Goal: Information Seeking & Learning: Learn about a topic

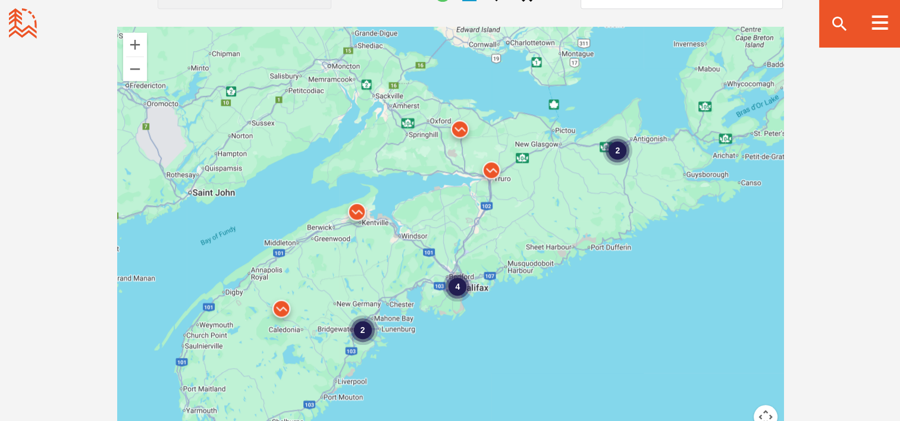
scroll to position [1061, 0]
click at [491, 170] on img at bounding box center [492, 174] width 36 height 36
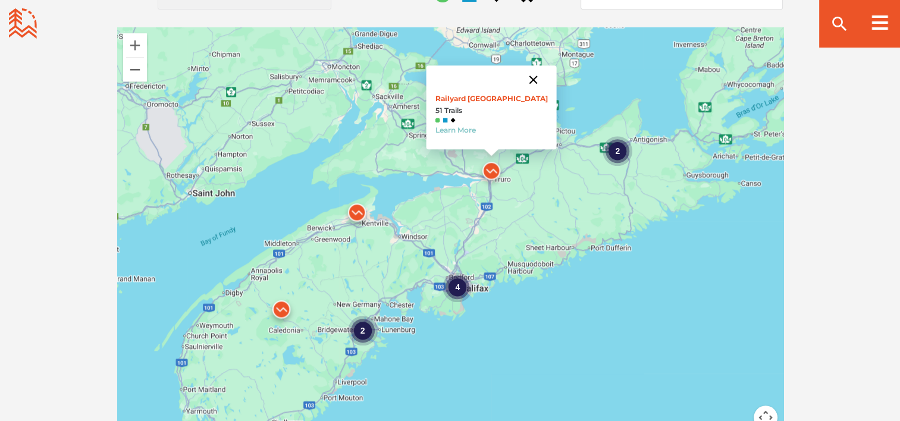
click at [528, 80] on button "Close" at bounding box center [533, 79] width 29 height 29
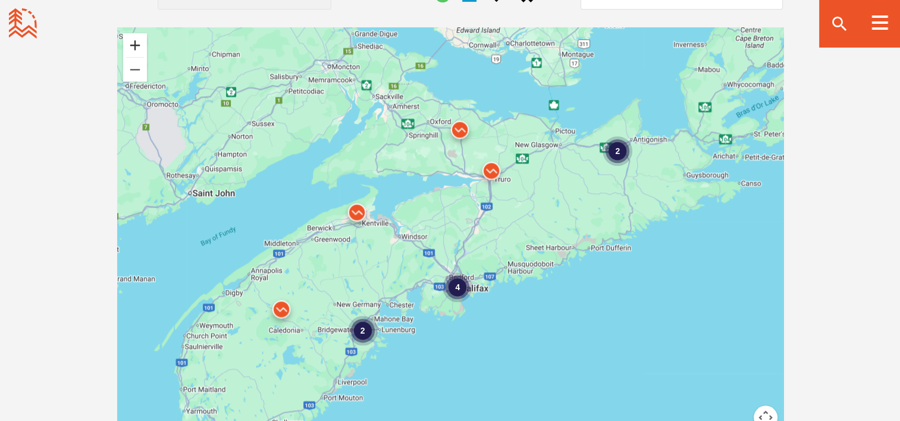
click at [137, 40] on button "Zoom in" at bounding box center [135, 45] width 24 height 24
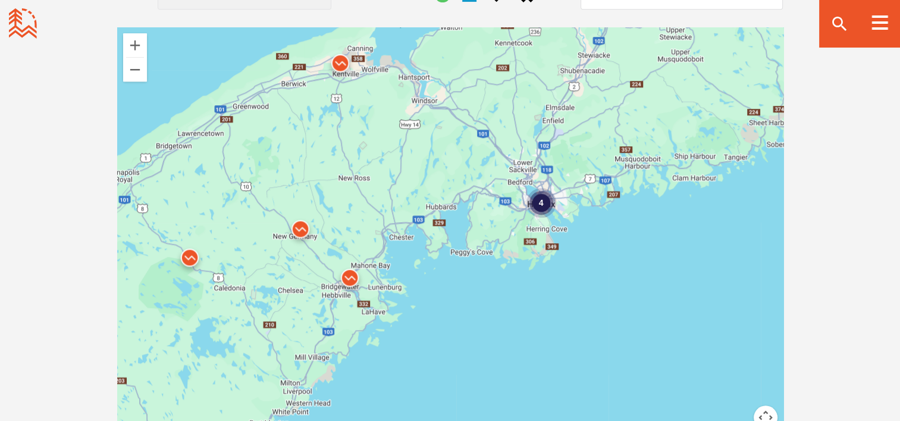
drag, startPoint x: 341, startPoint y: 334, endPoint x: 424, endPoint y: 188, distance: 167.6
click at [544, 203] on div "4" at bounding box center [541, 203] width 30 height 30
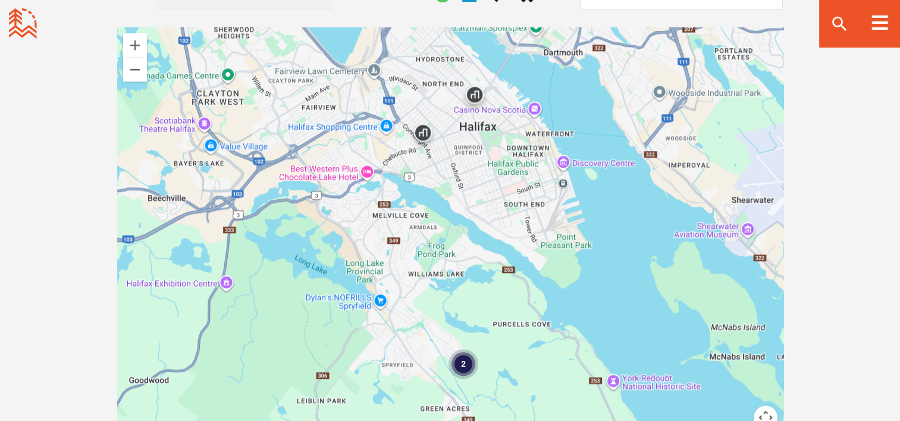
click at [426, 133] on img at bounding box center [423, 136] width 36 height 36
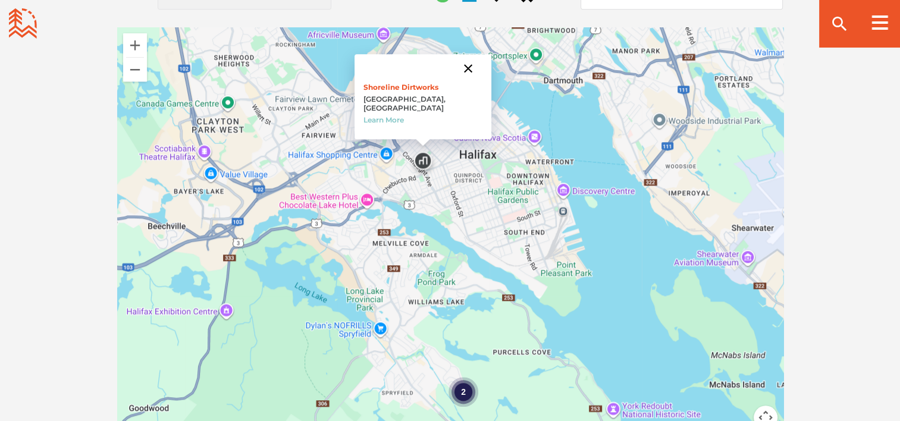
click at [454, 77] on button "Close" at bounding box center [468, 68] width 29 height 29
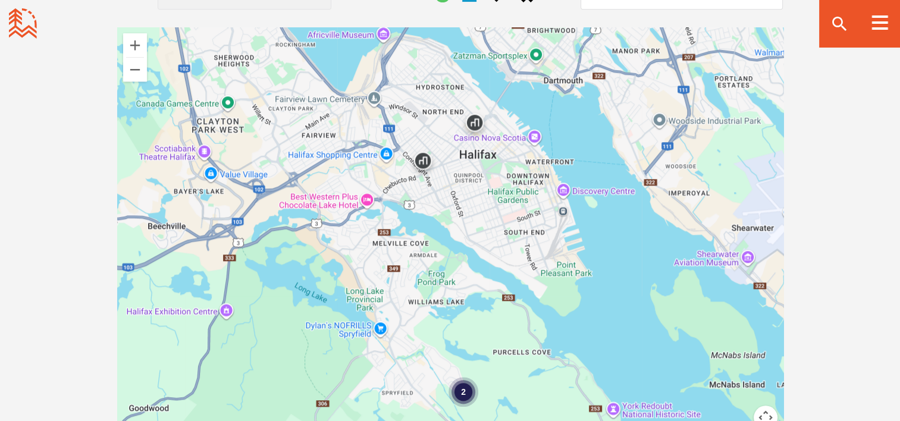
click at [473, 123] on img at bounding box center [475, 126] width 36 height 36
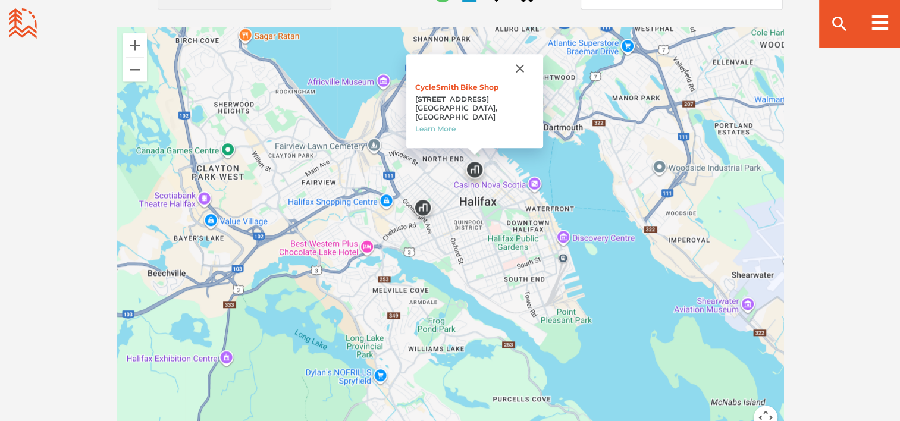
drag, startPoint x: 505, startPoint y: 79, endPoint x: 468, endPoint y: 255, distance: 179.9
click at [468, 255] on div "2 CycleSmith Bike Shop 2553 Agricola St Halifax, Nova Scotia Learn More" at bounding box center [450, 235] width 666 height 416
click at [506, 77] on button "Close" at bounding box center [520, 68] width 29 height 29
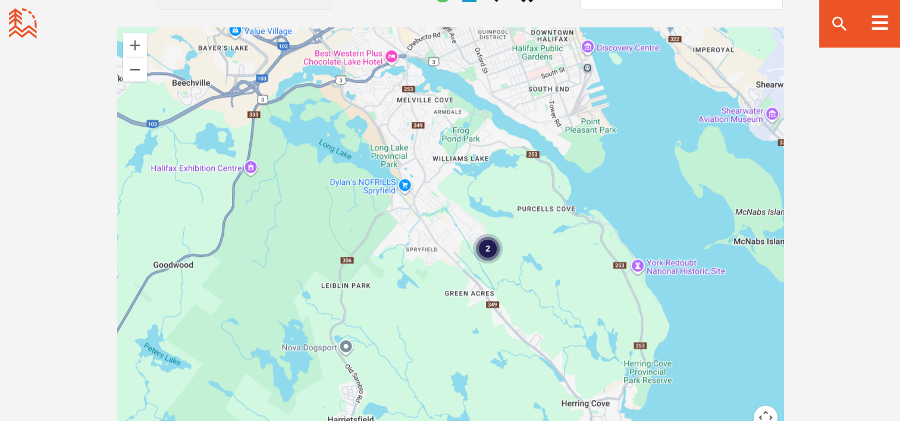
drag, startPoint x: 427, startPoint y: 275, endPoint x: 450, endPoint y: 85, distance: 191.2
click at [490, 252] on div "2" at bounding box center [487, 249] width 30 height 30
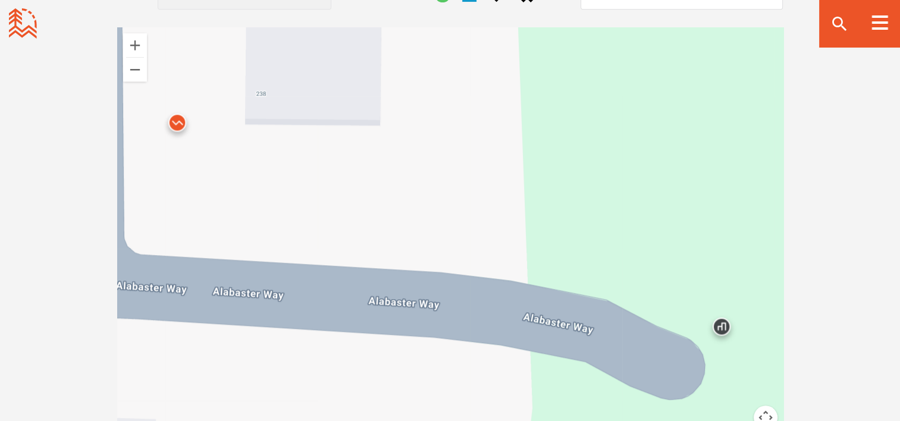
click at [490, 252] on div at bounding box center [450, 235] width 666 height 416
click at [174, 121] on img at bounding box center [177, 126] width 36 height 36
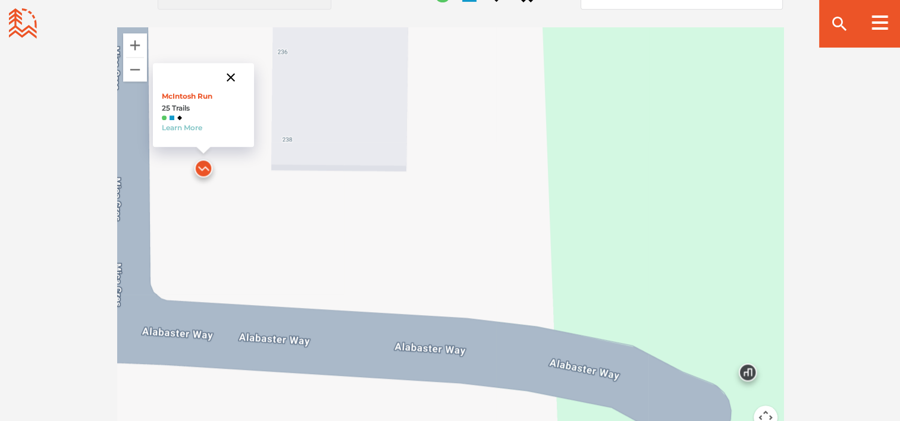
click at [232, 76] on button "Close" at bounding box center [231, 77] width 29 height 29
click at [126, 69] on button "Zoom out" at bounding box center [135, 70] width 24 height 24
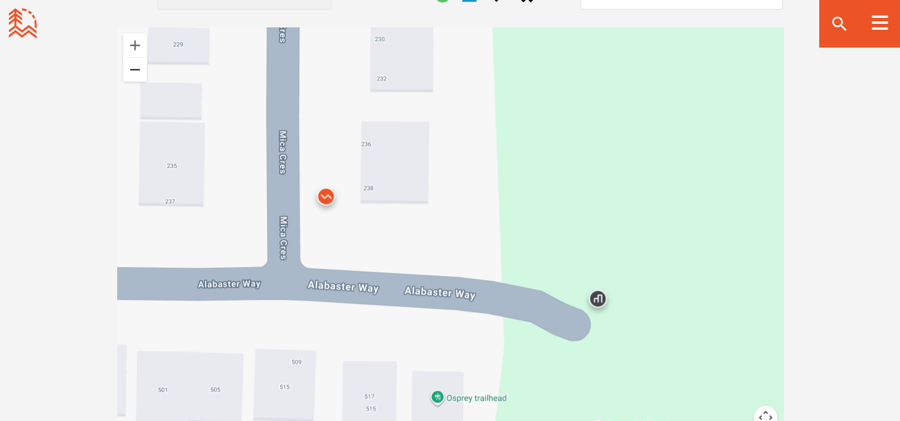
click at [126, 69] on button "Zoom out" at bounding box center [135, 70] width 24 height 24
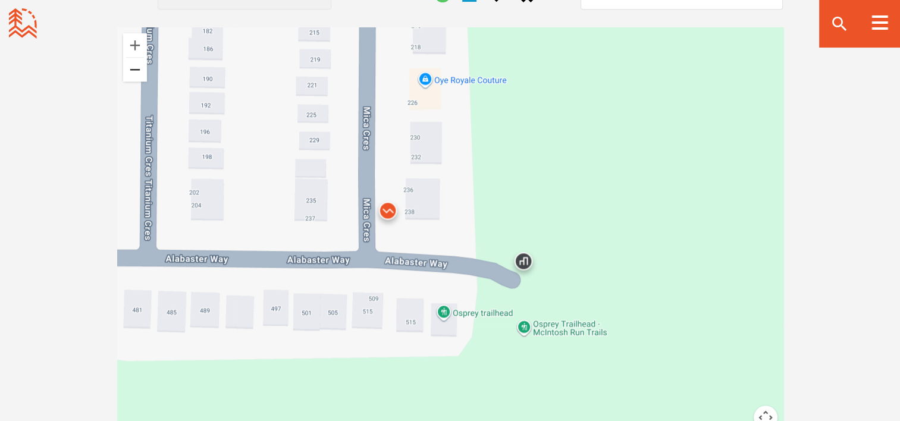
click at [126, 69] on button "Zoom out" at bounding box center [135, 70] width 24 height 24
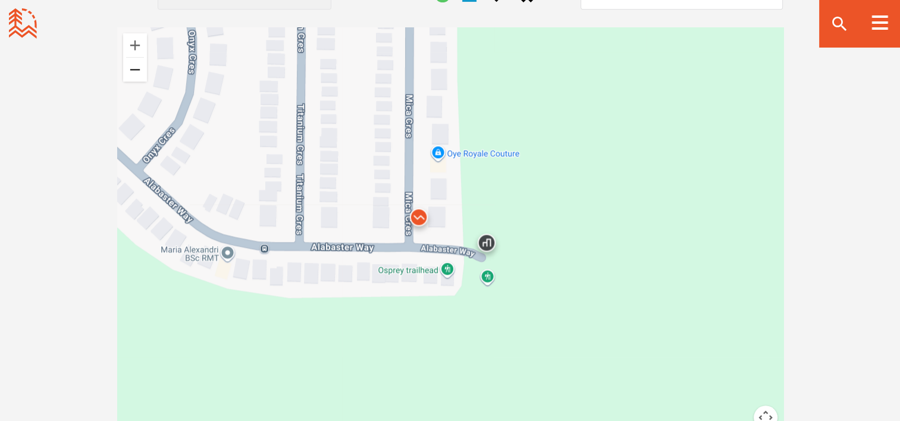
click at [126, 69] on button "Zoom out" at bounding box center [135, 70] width 24 height 24
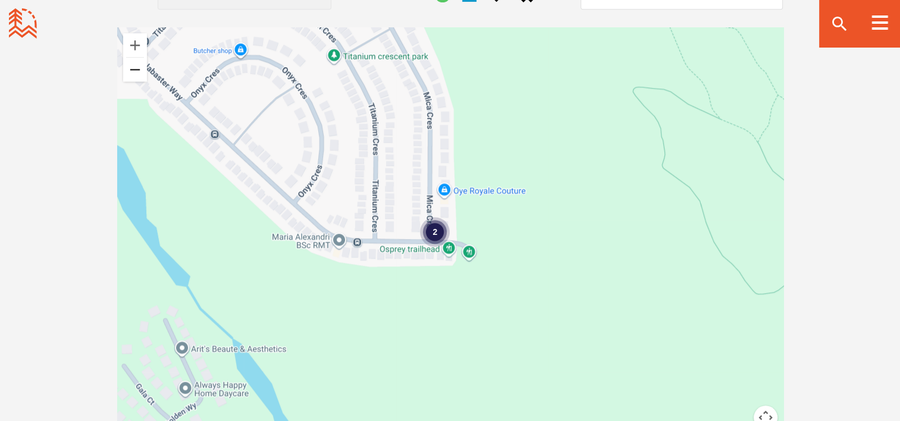
click at [126, 69] on button "Zoom out" at bounding box center [135, 70] width 24 height 24
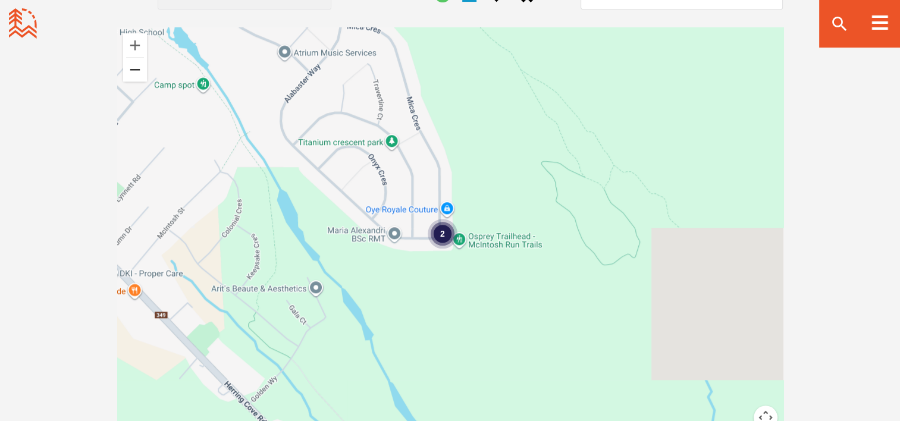
click at [126, 69] on button "Zoom out" at bounding box center [135, 70] width 24 height 24
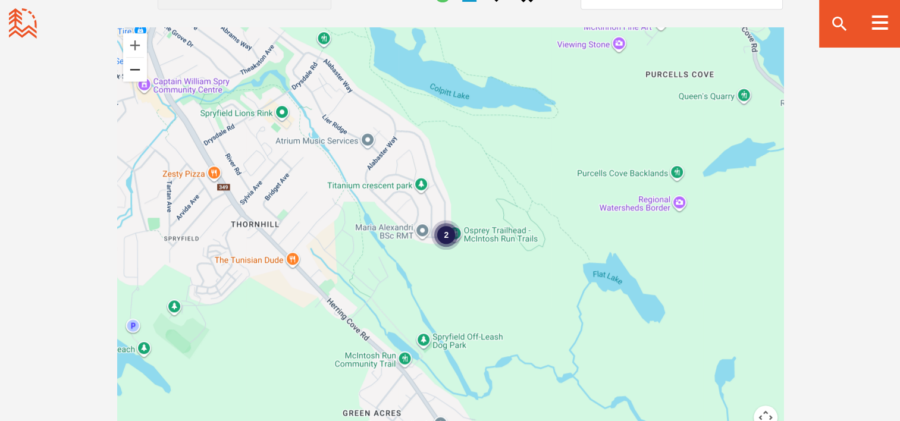
click at [126, 69] on button "Zoom out" at bounding box center [135, 70] width 24 height 24
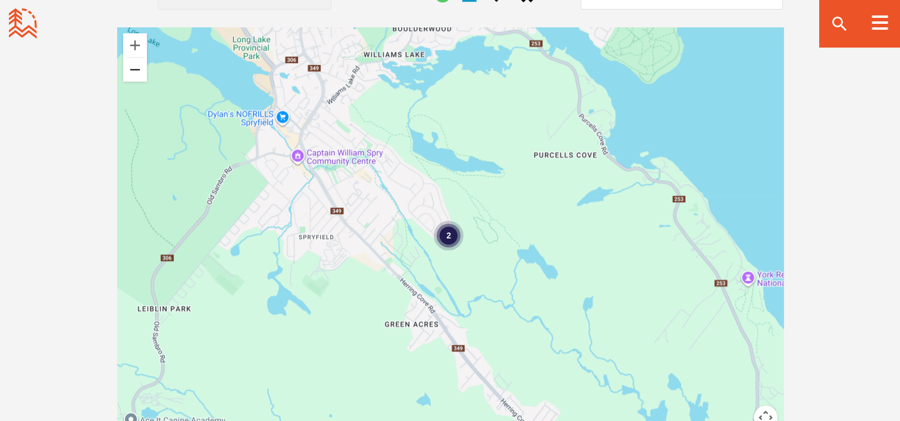
click at [126, 69] on button "Zoom out" at bounding box center [135, 70] width 24 height 24
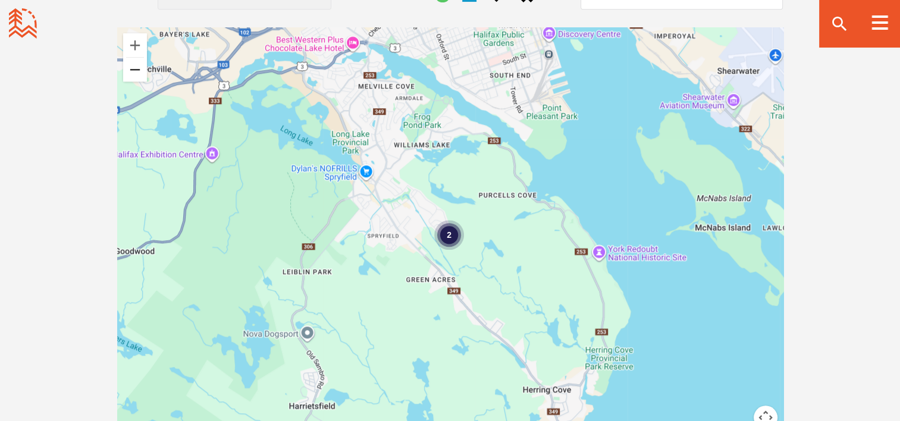
click at [126, 69] on button "Zoom out" at bounding box center [135, 70] width 24 height 24
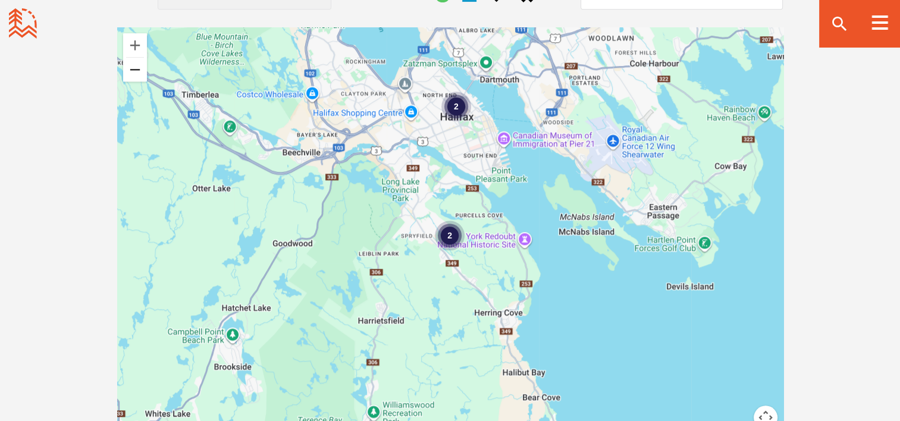
click at [126, 69] on button "Zoom out" at bounding box center [135, 70] width 24 height 24
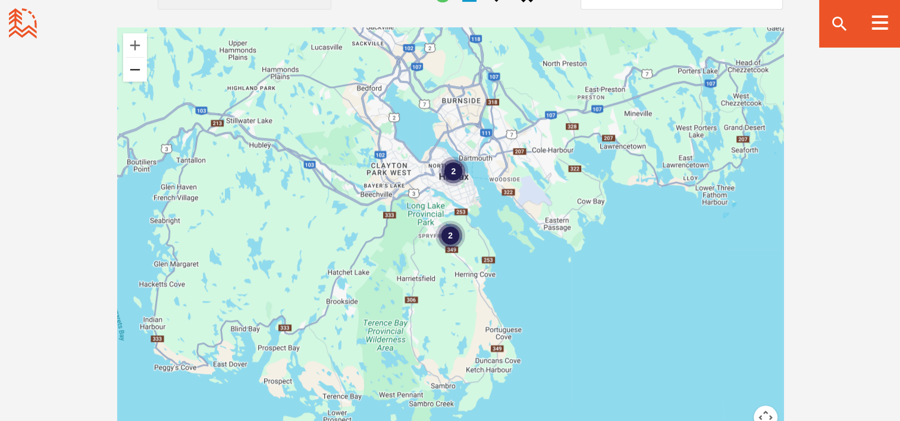
click at [126, 69] on button "Zoom out" at bounding box center [135, 70] width 24 height 24
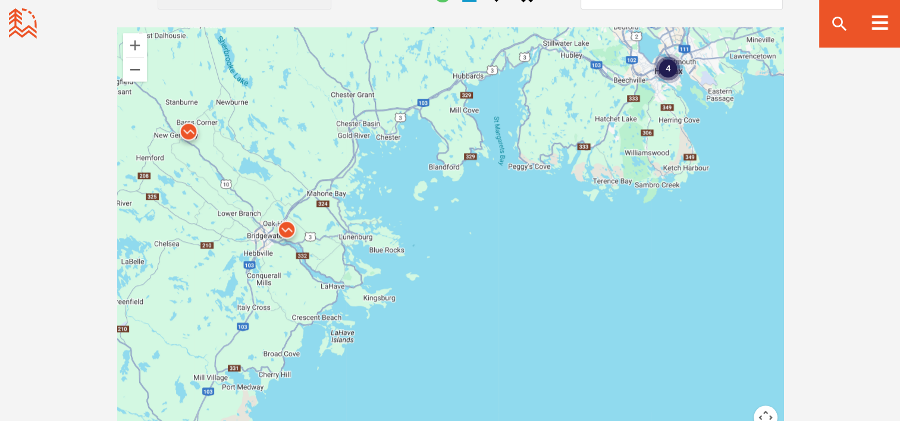
drag, startPoint x: 245, startPoint y: 184, endPoint x: 468, endPoint y: 43, distance: 263.4
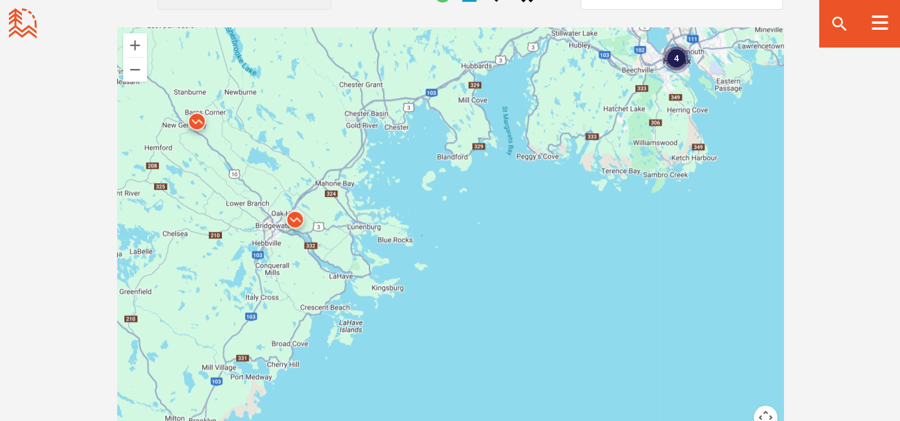
click at [296, 220] on img at bounding box center [295, 223] width 36 height 36
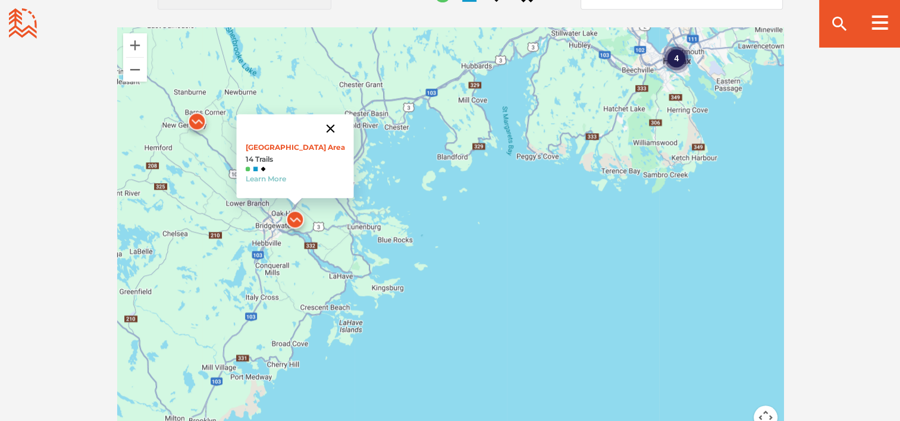
click at [321, 129] on button "Close" at bounding box center [330, 128] width 29 height 29
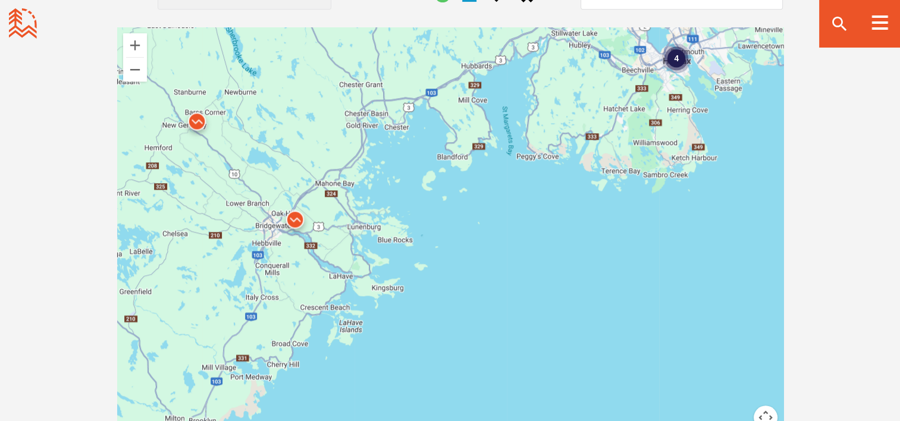
click at [197, 126] on img at bounding box center [197, 124] width 36 height 36
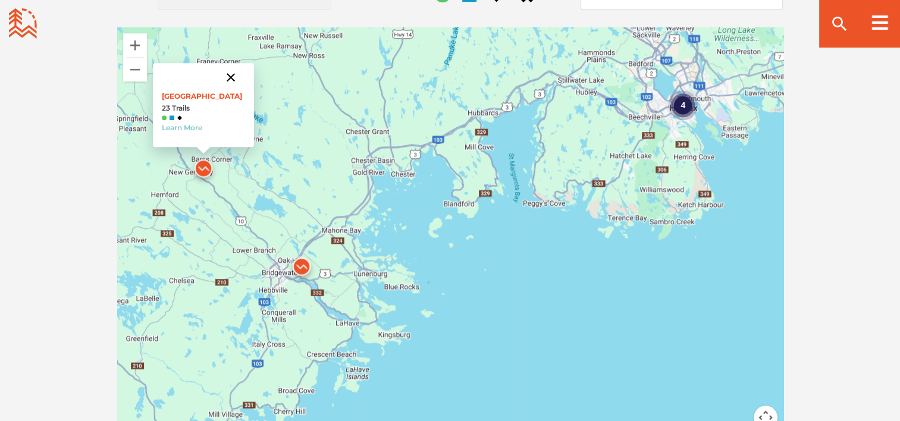
click at [231, 76] on button "Close" at bounding box center [231, 77] width 29 height 29
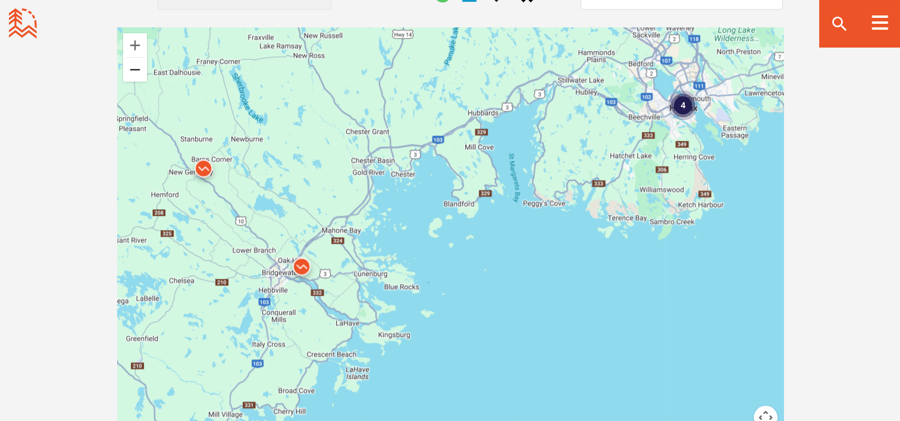
click at [125, 67] on button "Zoom out" at bounding box center [135, 70] width 24 height 24
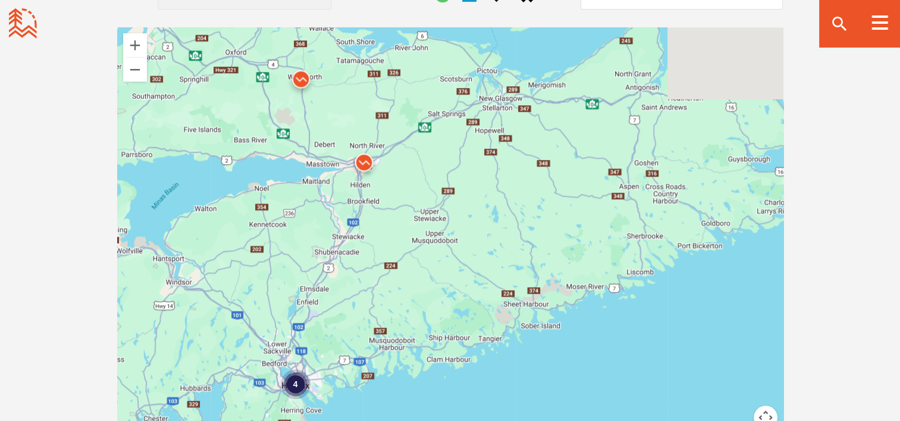
drag, startPoint x: 406, startPoint y: 80, endPoint x: 114, endPoint y: 300, distance: 366.2
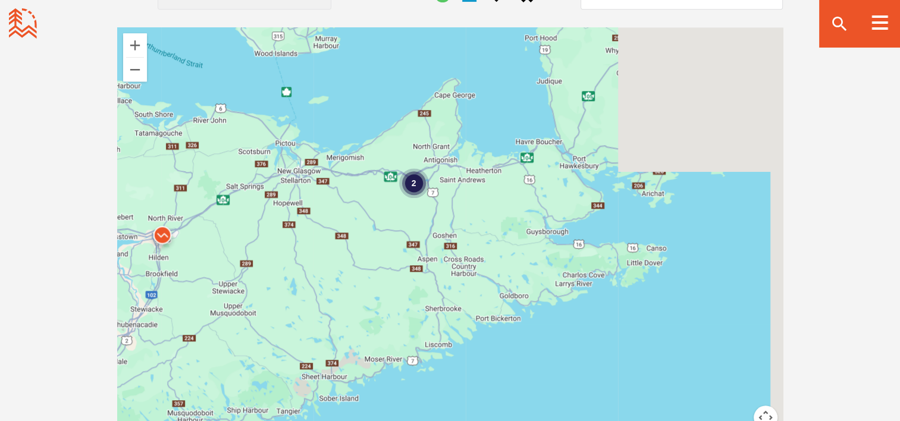
drag, startPoint x: 114, startPoint y: 300, endPoint x: 197, endPoint y: 279, distance: 85.9
click at [197, 279] on div "4 2" at bounding box center [450, 235] width 666 height 416
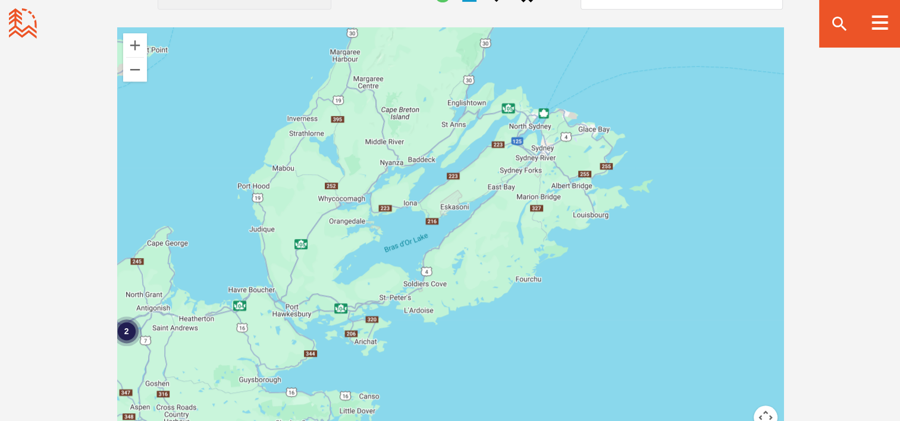
drag, startPoint x: 498, startPoint y: 121, endPoint x: 359, endPoint y: 259, distance: 195.6
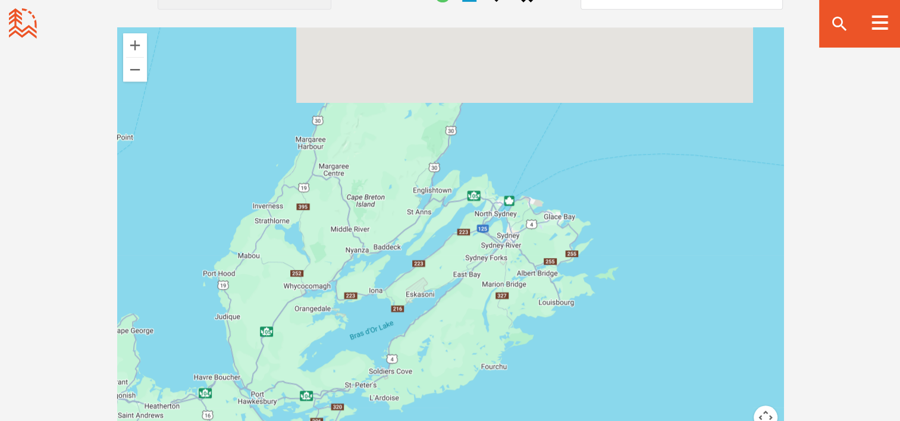
drag, startPoint x: 397, startPoint y: 174, endPoint x: 364, endPoint y: 271, distance: 102.0
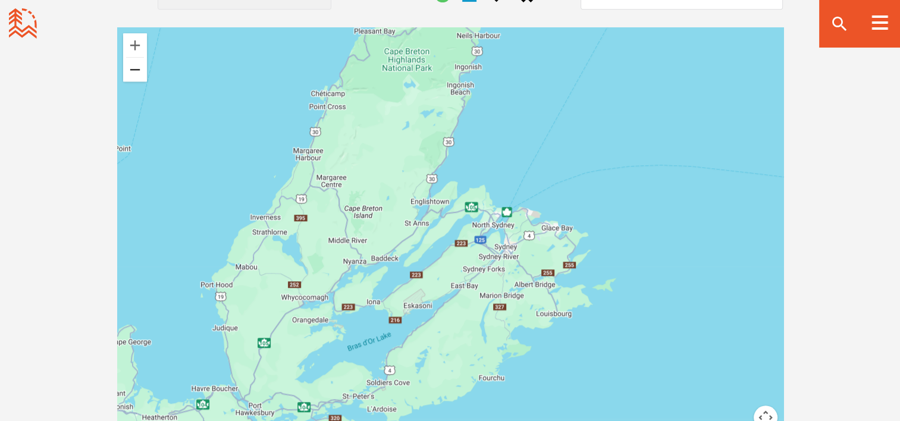
click at [133, 73] on button "Zoom out" at bounding box center [135, 70] width 24 height 24
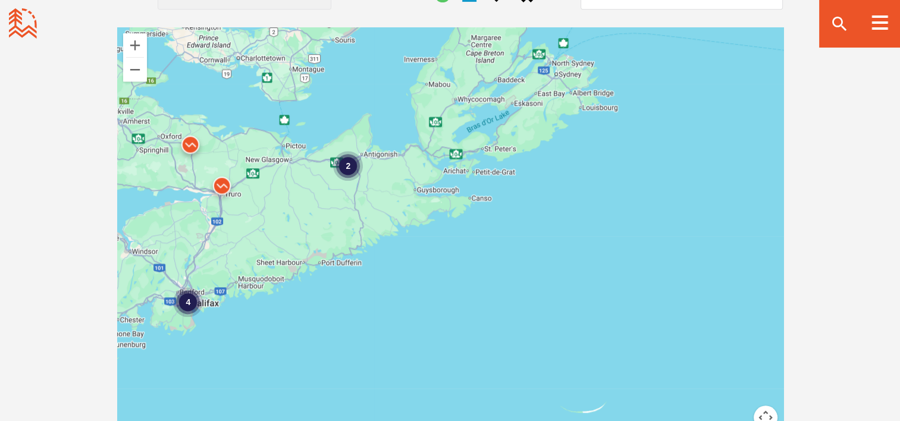
drag, startPoint x: 293, startPoint y: 281, endPoint x: 377, endPoint y: 100, distance: 199.6
click at [377, 100] on div "4 2" at bounding box center [450, 235] width 666 height 416
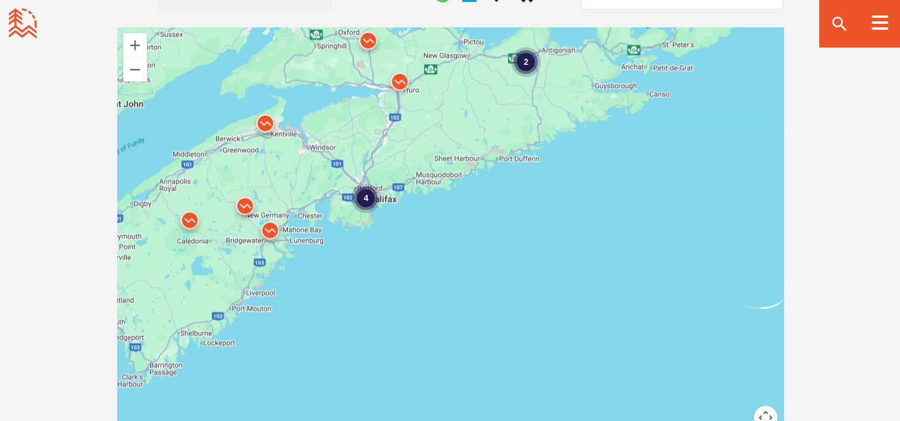
drag, startPoint x: 206, startPoint y: 231, endPoint x: 392, endPoint y: 125, distance: 214.2
click at [392, 125] on div "4 2" at bounding box center [450, 235] width 666 height 416
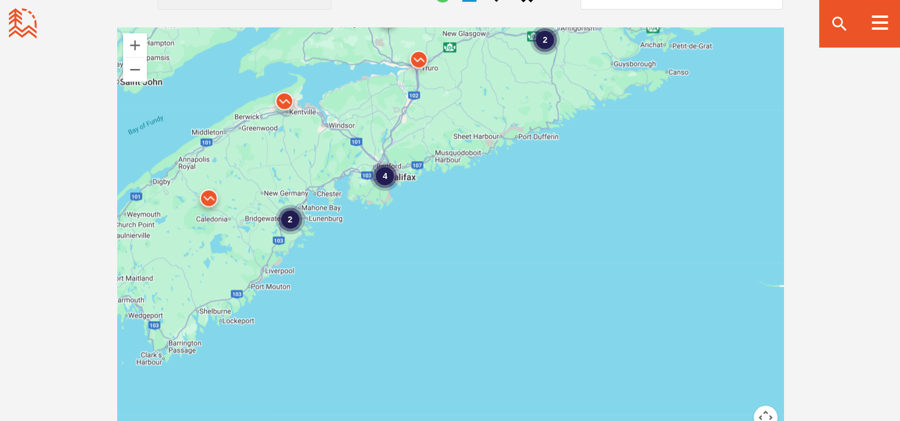
click at [206, 202] on img at bounding box center [209, 201] width 36 height 36
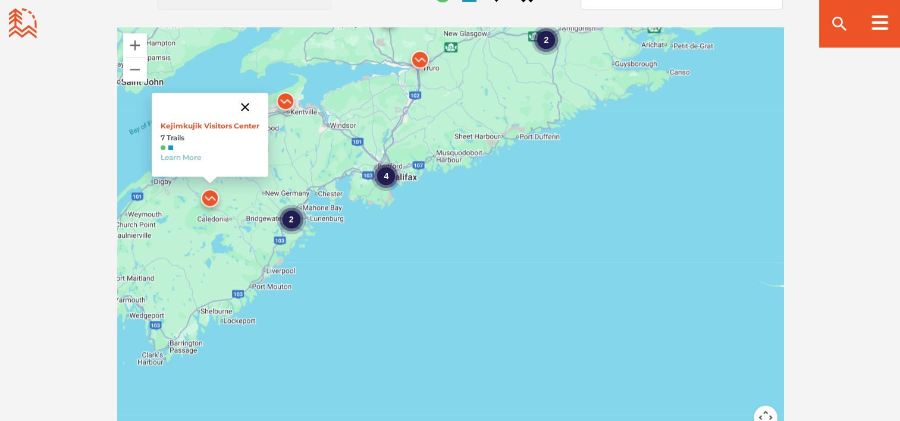
click at [246, 105] on button "Close" at bounding box center [245, 107] width 29 height 29
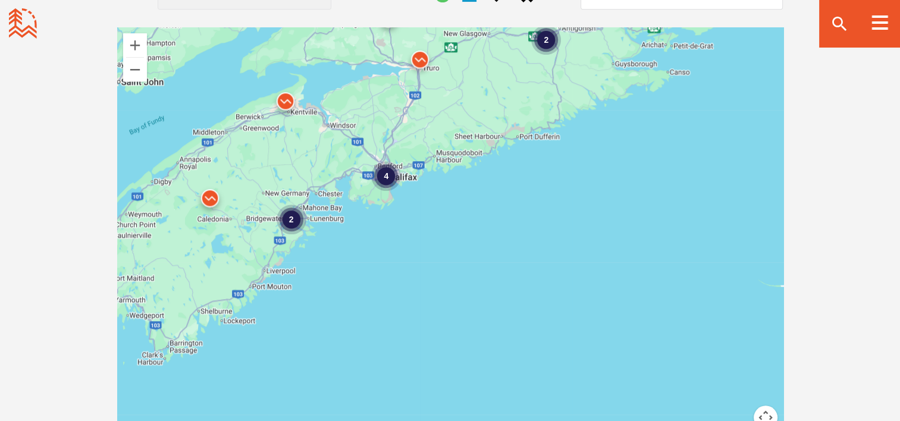
click at [288, 101] on img at bounding box center [286, 104] width 36 height 36
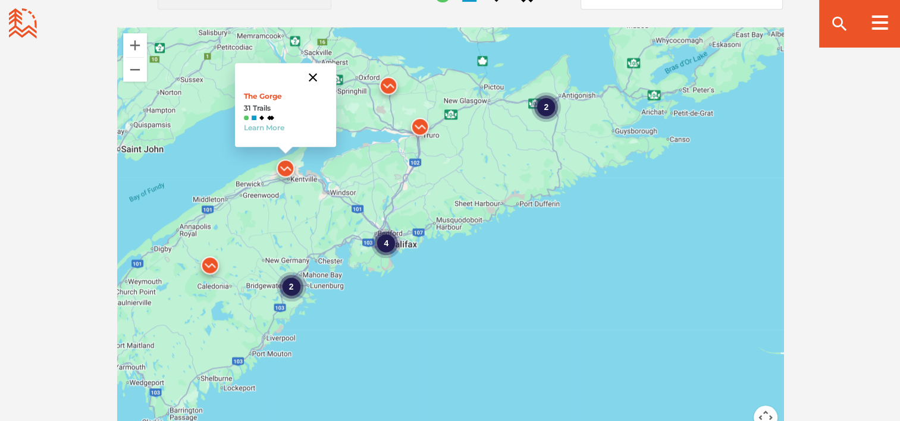
click at [311, 76] on button "Close" at bounding box center [313, 77] width 29 height 29
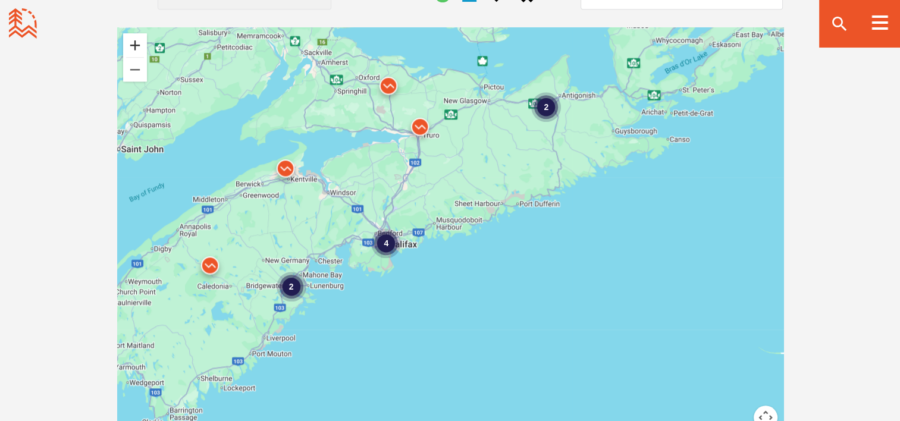
click at [136, 50] on button "Zoom in" at bounding box center [135, 45] width 24 height 24
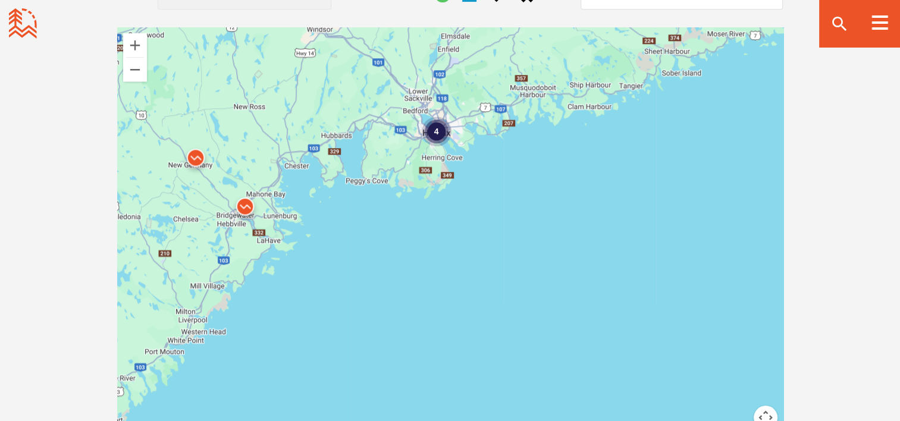
drag, startPoint x: 221, startPoint y: 213, endPoint x: 359, endPoint y: 65, distance: 202.9
click at [359, 65] on div "4" at bounding box center [450, 235] width 666 height 416
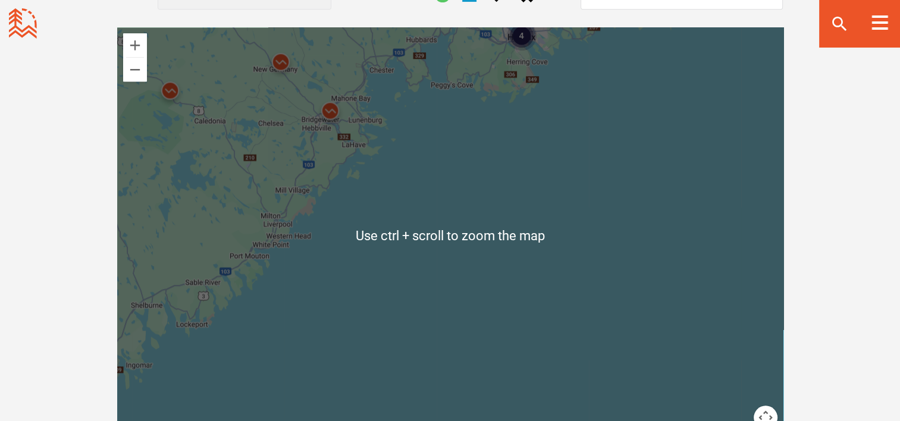
scroll to position [1064, 0]
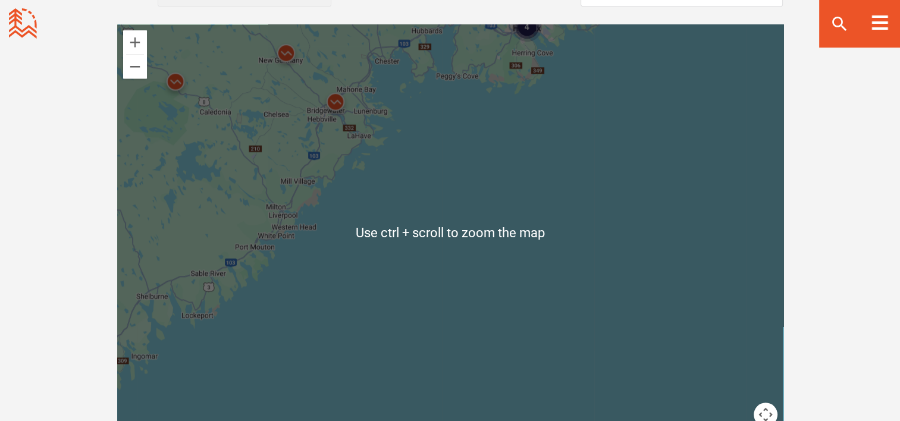
click at [276, 174] on div "4" at bounding box center [450, 232] width 666 height 416
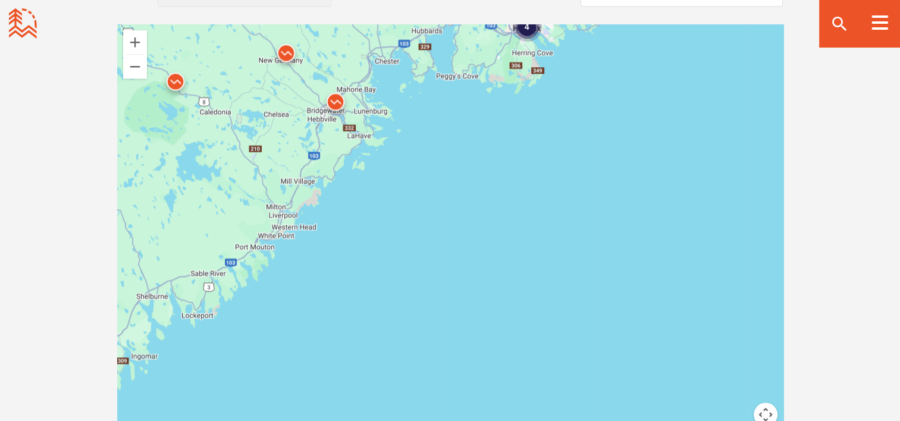
click at [276, 174] on div "4" at bounding box center [450, 232] width 666 height 416
click at [338, 104] on img at bounding box center [336, 105] width 36 height 36
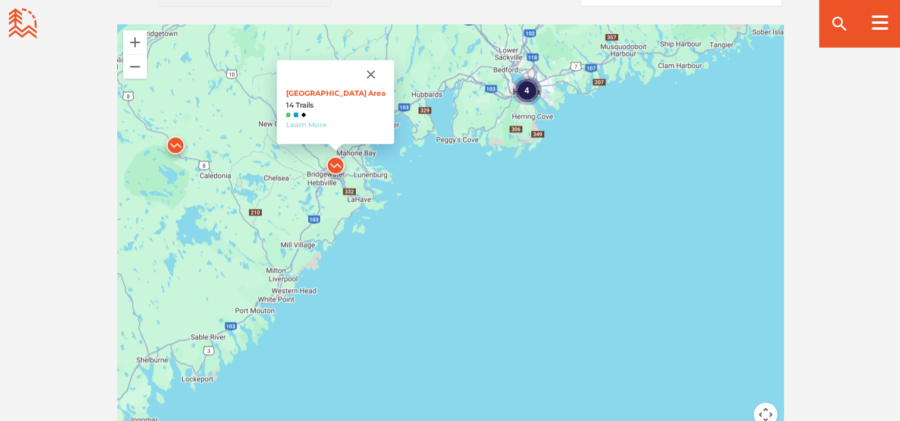
click at [326, 126] on link "Learn More" at bounding box center [306, 124] width 40 height 9
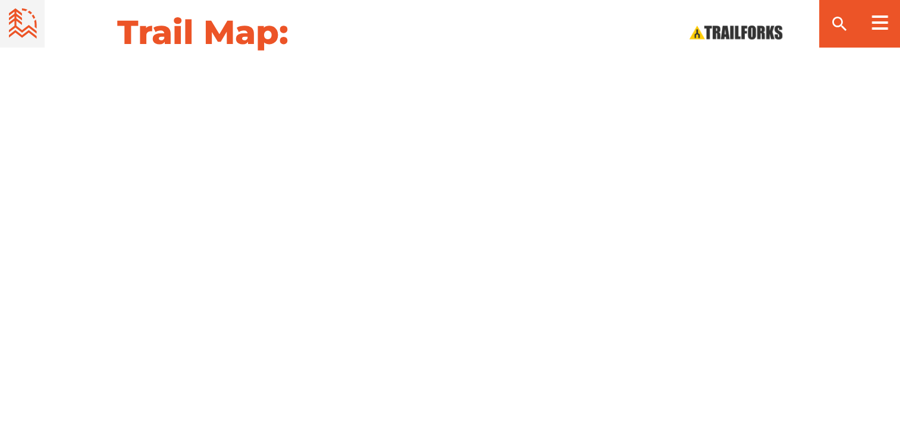
scroll to position [1349, 0]
